Goal: Find specific page/section: Find specific page/section

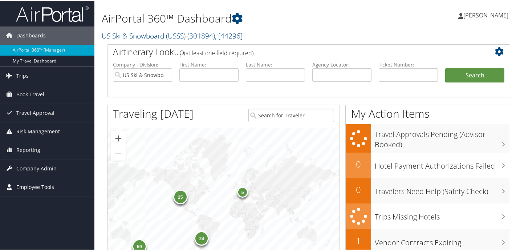
click at [36, 192] on span "Employee Tools" at bounding box center [35, 186] width 38 height 18
click at [40, 168] on span "Company Admin" at bounding box center [36, 168] width 40 height 18
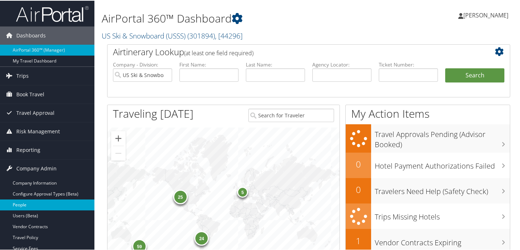
click at [39, 206] on link "People" at bounding box center [47, 204] width 94 height 11
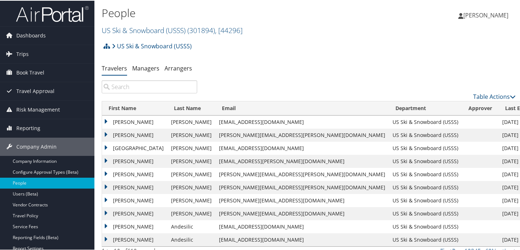
click at [126, 86] on input "search" at bounding box center [150, 86] width 96 height 13
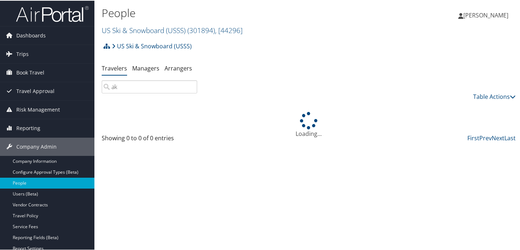
type input "a"
